Goal: Check status: Check status

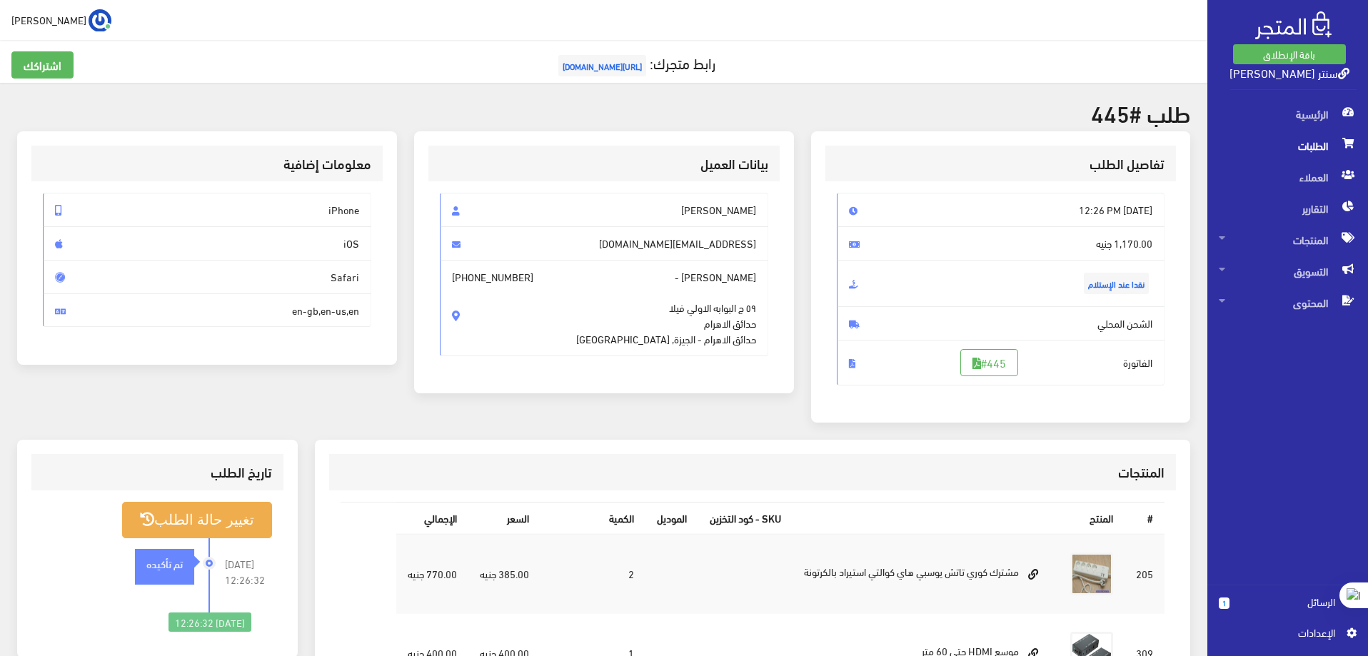
scroll to position [327, 0]
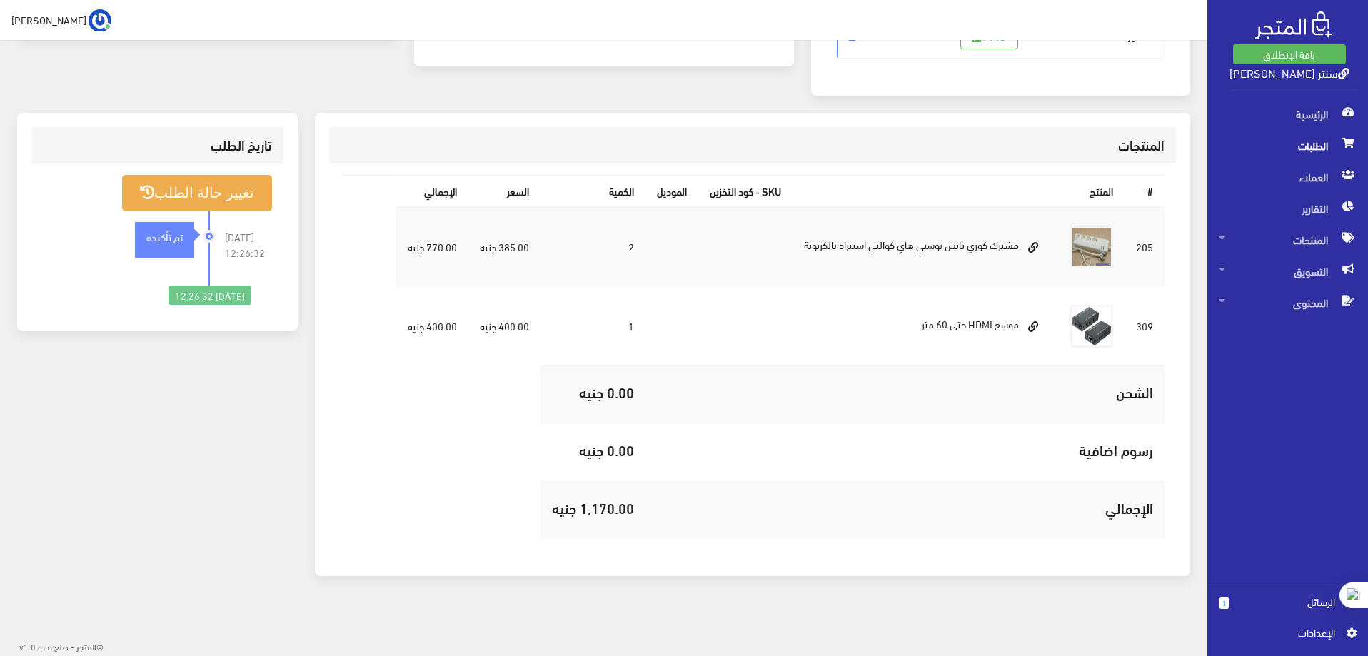
click at [1299, 151] on span "الطلبات" at bounding box center [1288, 145] width 138 height 31
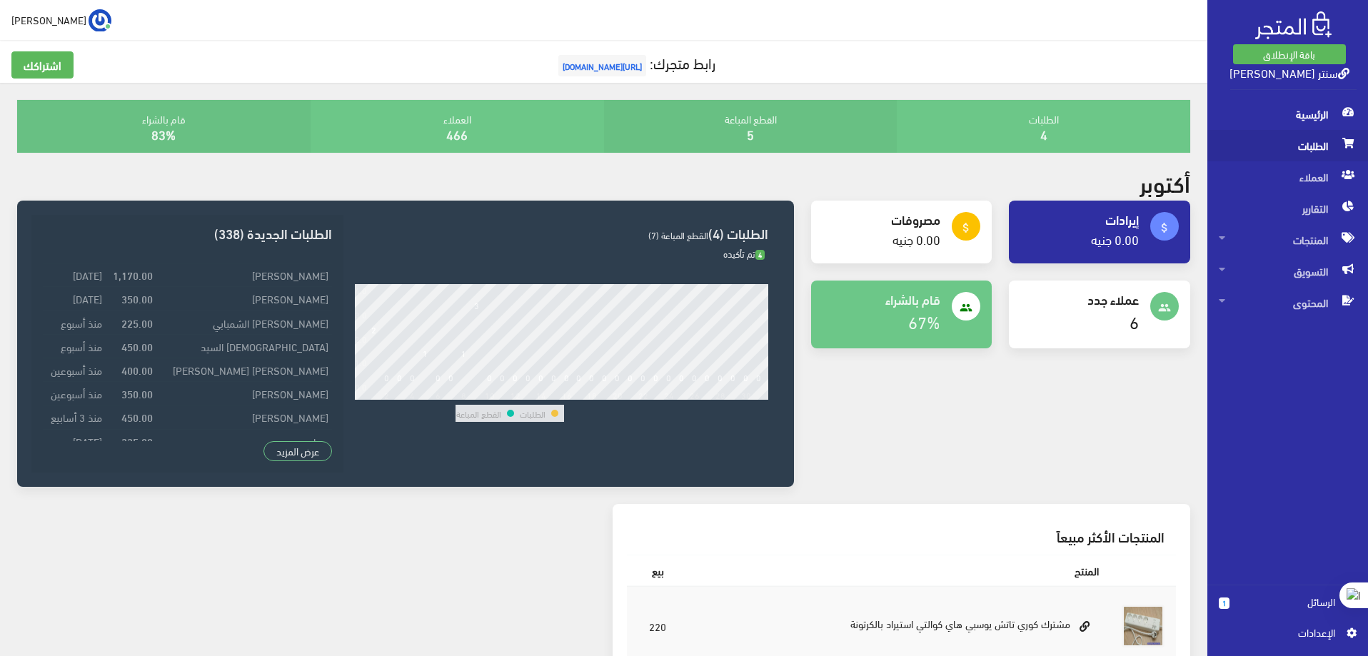
click at [1322, 150] on span "الطلبات" at bounding box center [1288, 145] width 138 height 31
